Goal: Task Accomplishment & Management: Use online tool/utility

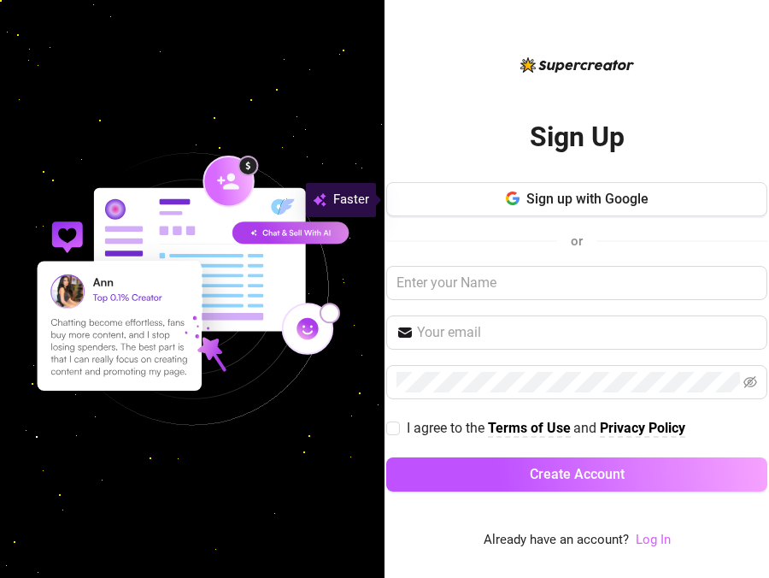
click at [656, 543] on link "Log In" at bounding box center [653, 539] width 35 height 15
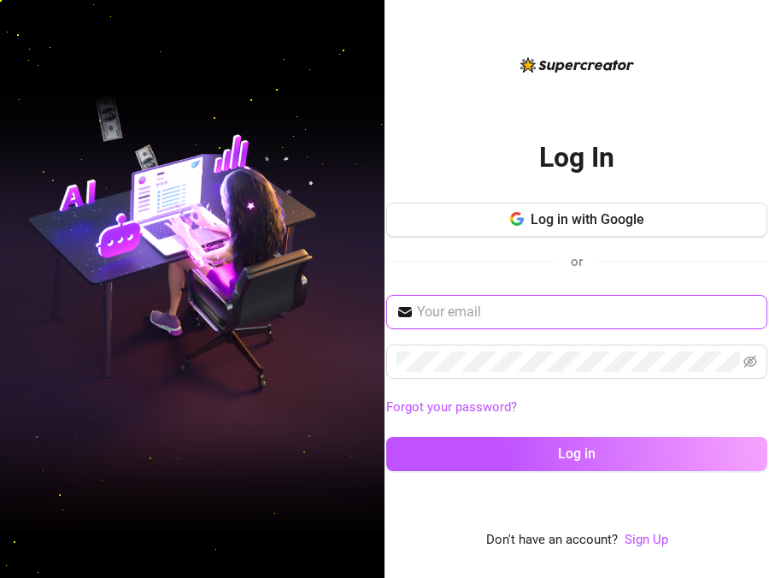
paste input "[EMAIL_ADDRESS][DOMAIN_NAME]"
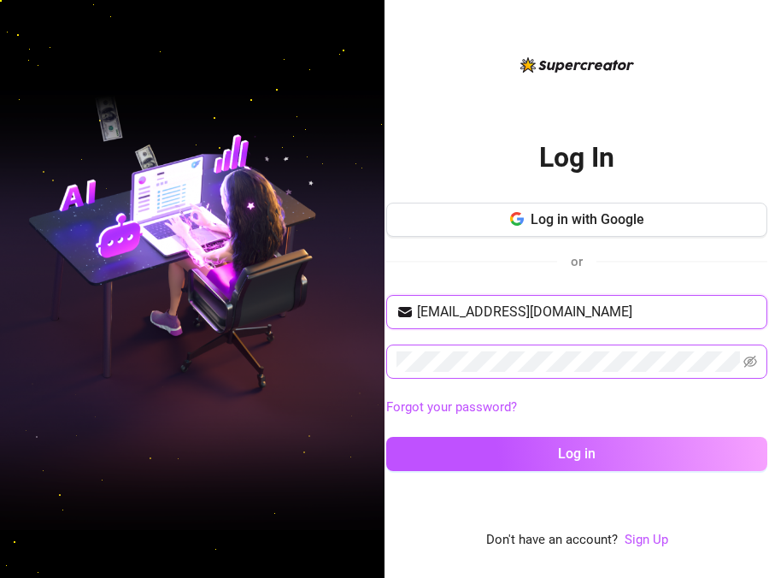
type input "[EMAIL_ADDRESS][DOMAIN_NAME]"
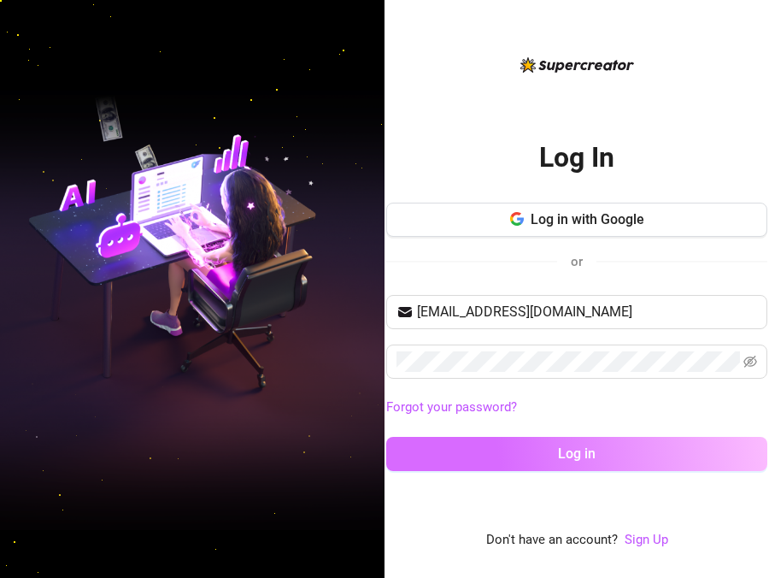
click at [586, 456] on span "Log in" at bounding box center [577, 453] width 38 height 16
